Goal: Book appointment/travel/reservation

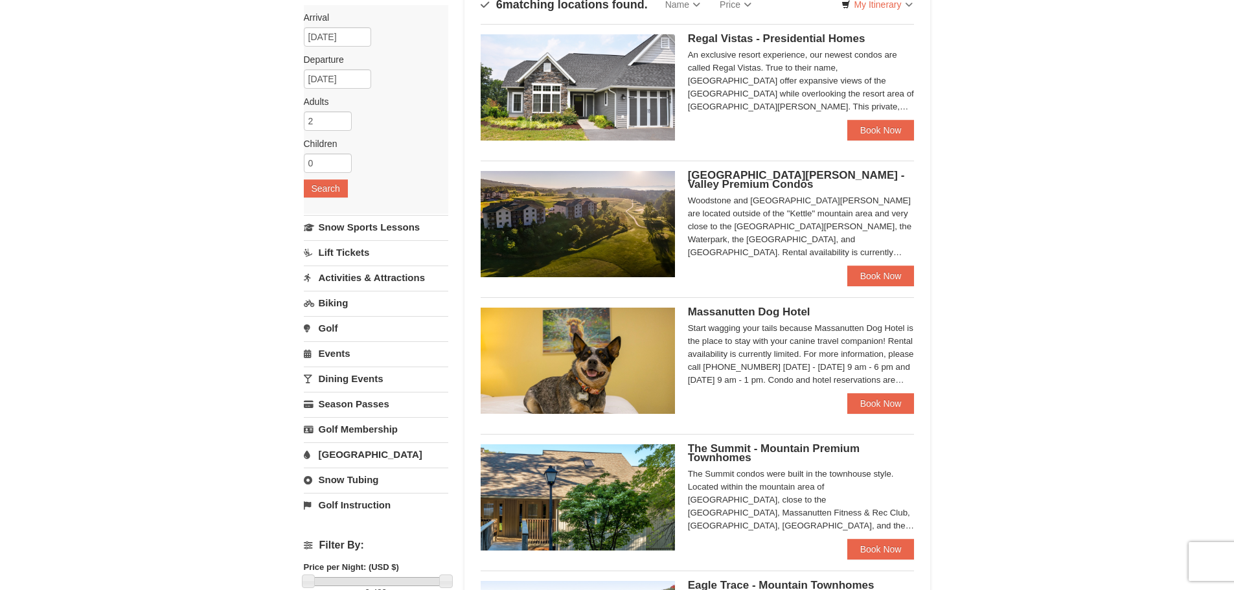
scroll to position [130, 0]
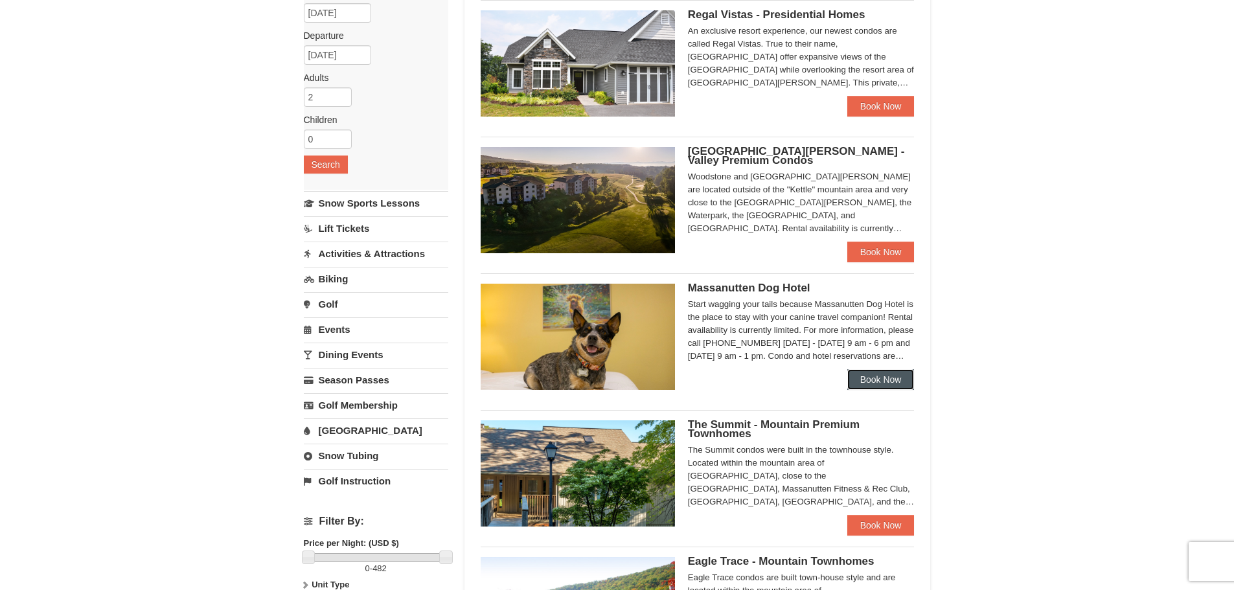
click at [895, 378] on link "Book Now" at bounding box center [880, 379] width 67 height 21
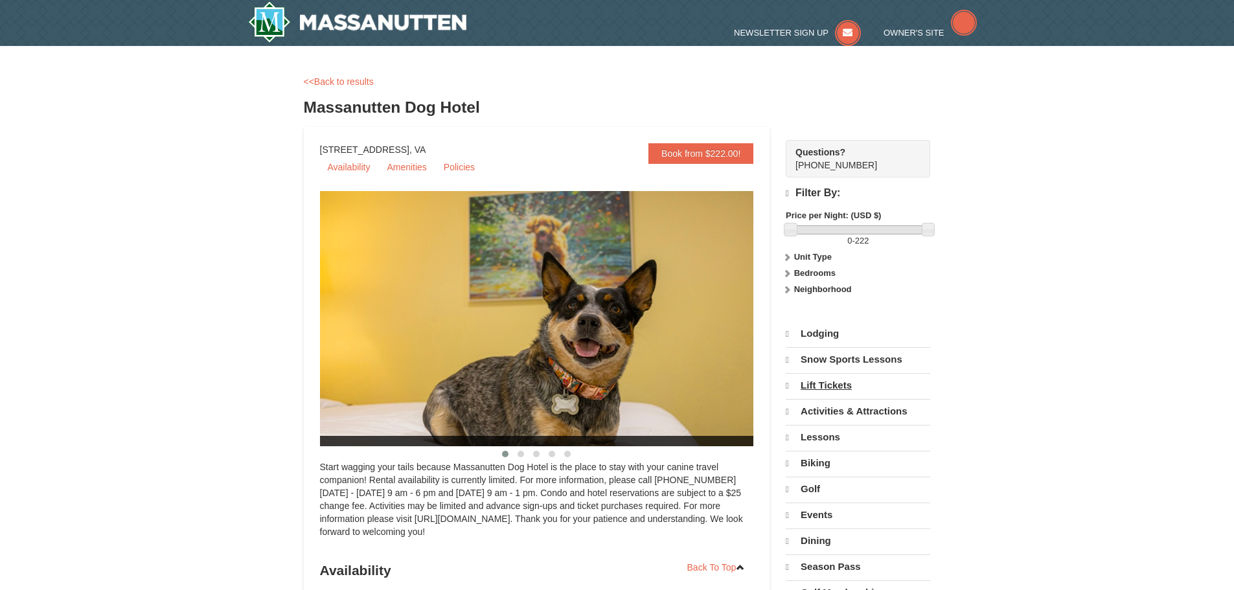
select select "10"
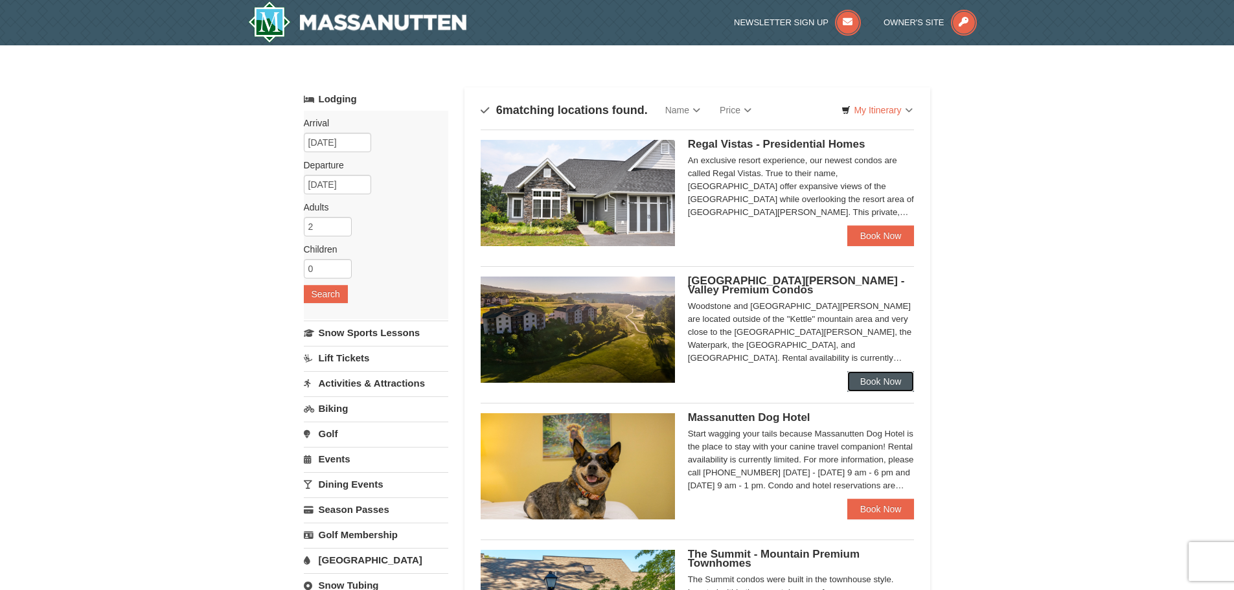
click at [895, 379] on link "Book Now" at bounding box center [880, 381] width 67 height 21
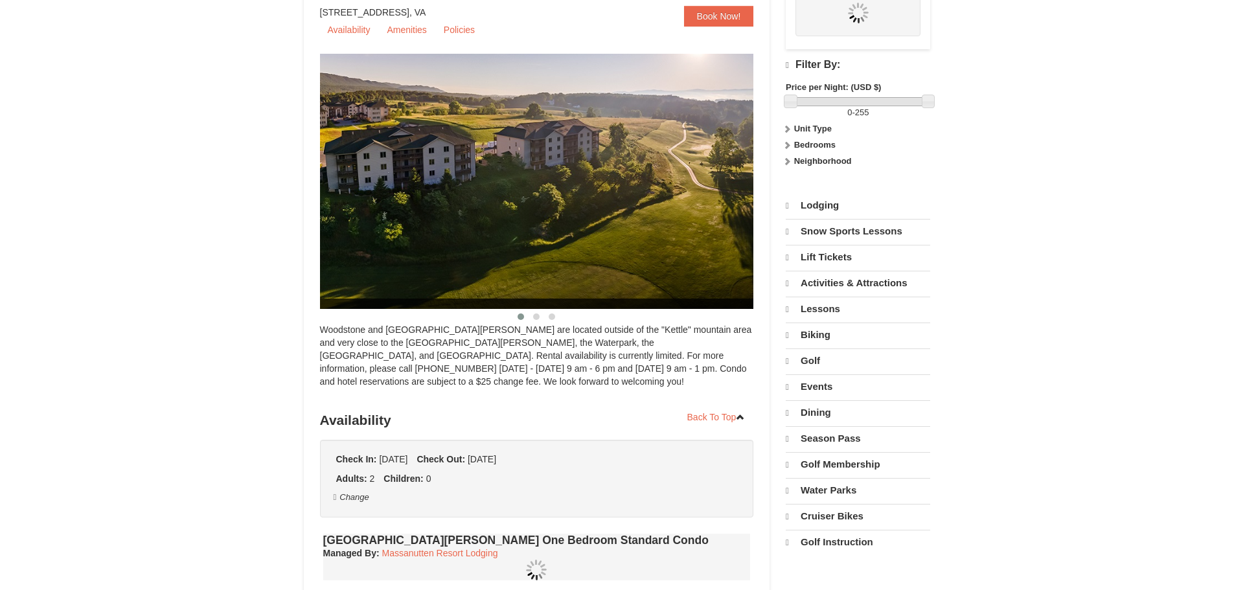
select select "10"
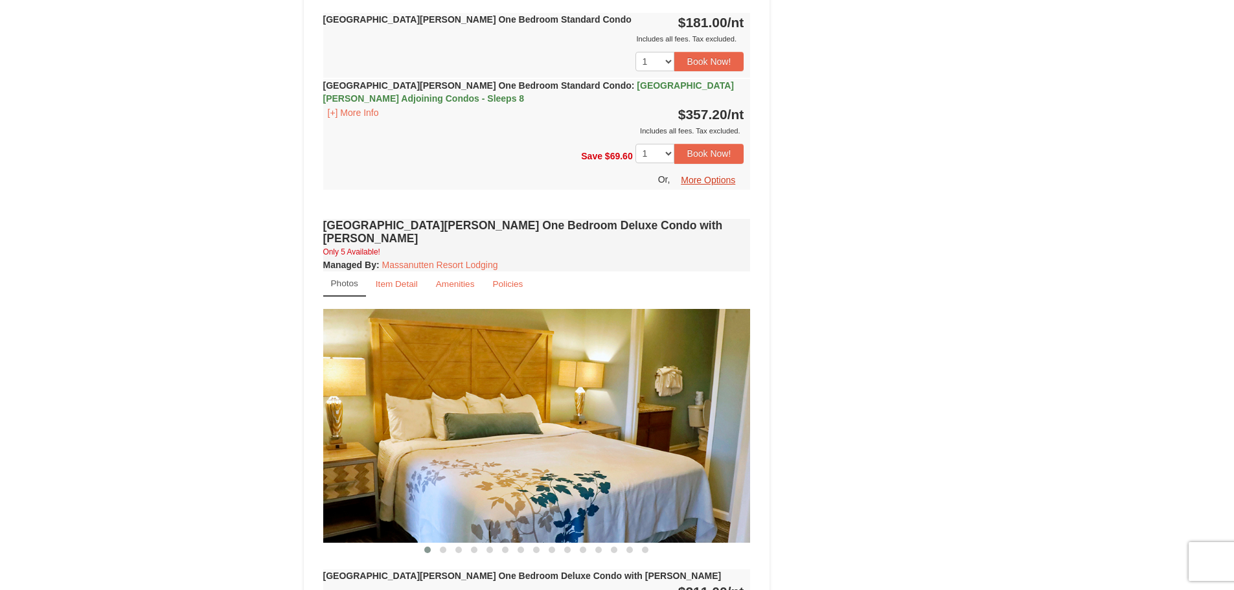
scroll to position [831, 0]
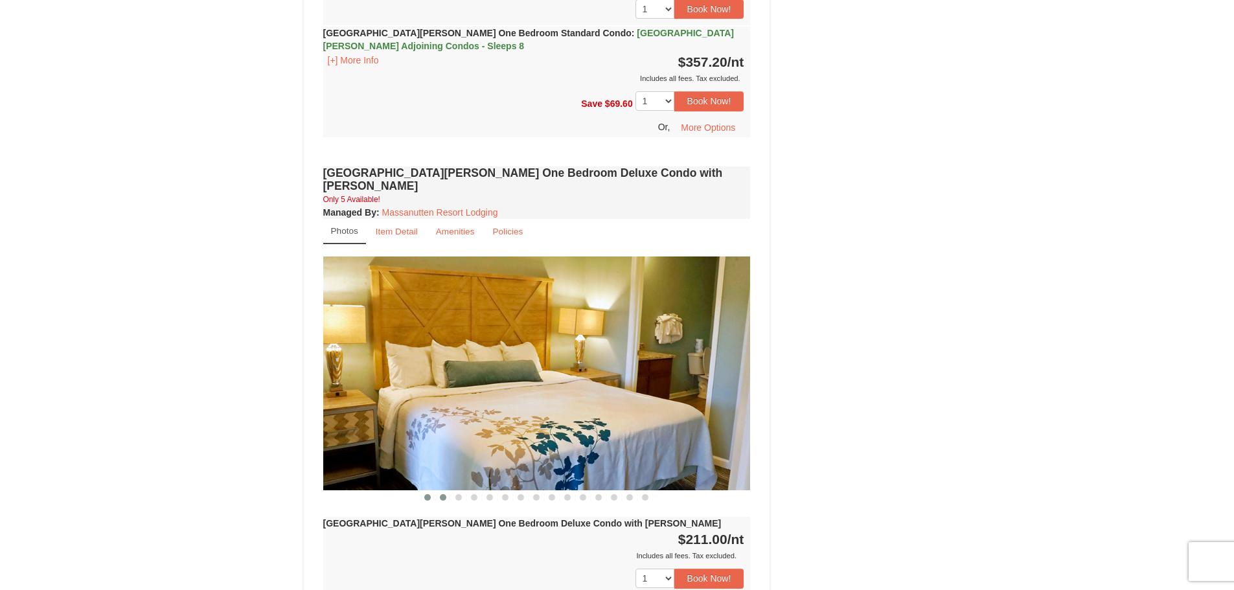
click at [439, 491] on button at bounding box center [443, 497] width 16 height 13
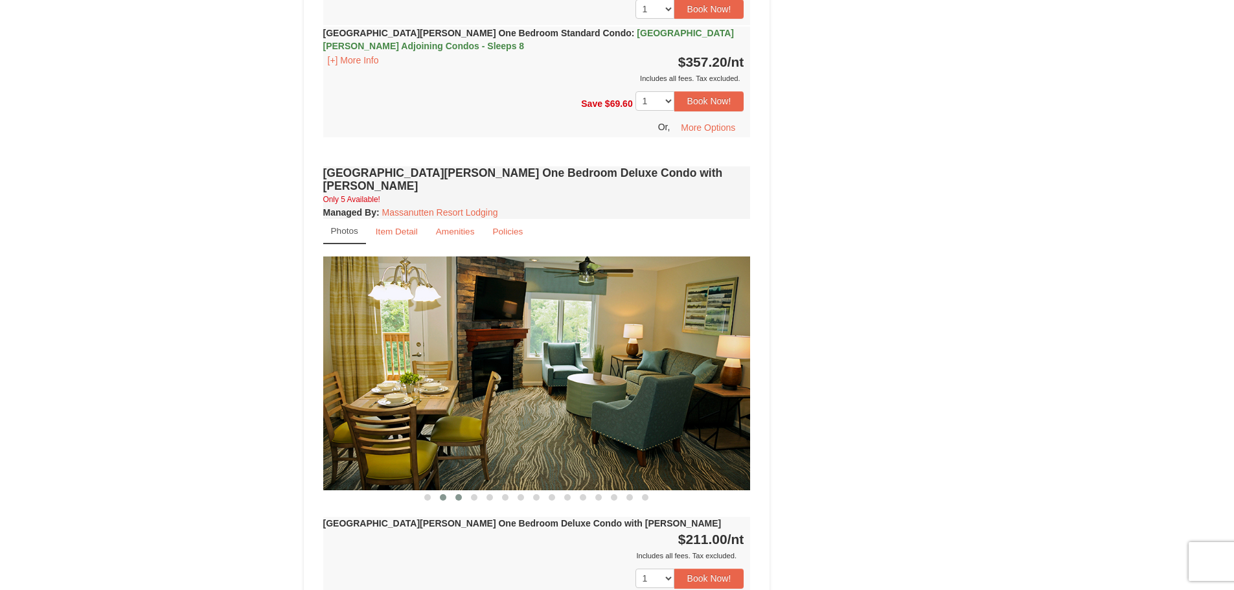
click at [459, 491] on button at bounding box center [459, 497] width 16 height 13
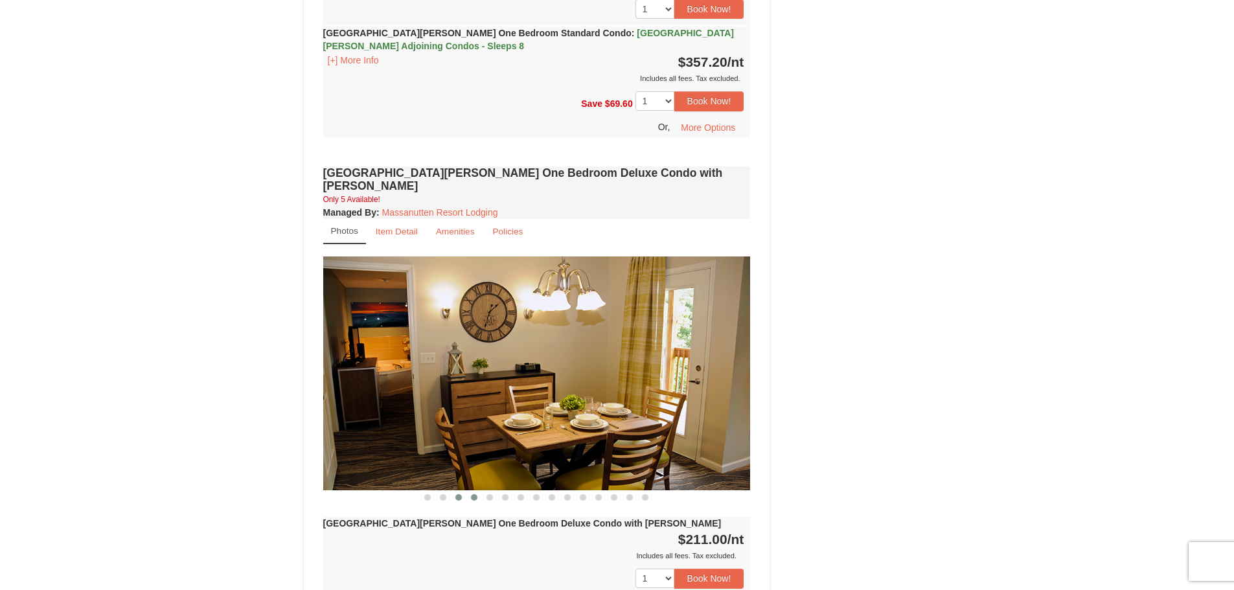
click at [476, 494] on span at bounding box center [474, 497] width 6 height 6
